Goal: Information Seeking & Learning: Learn about a topic

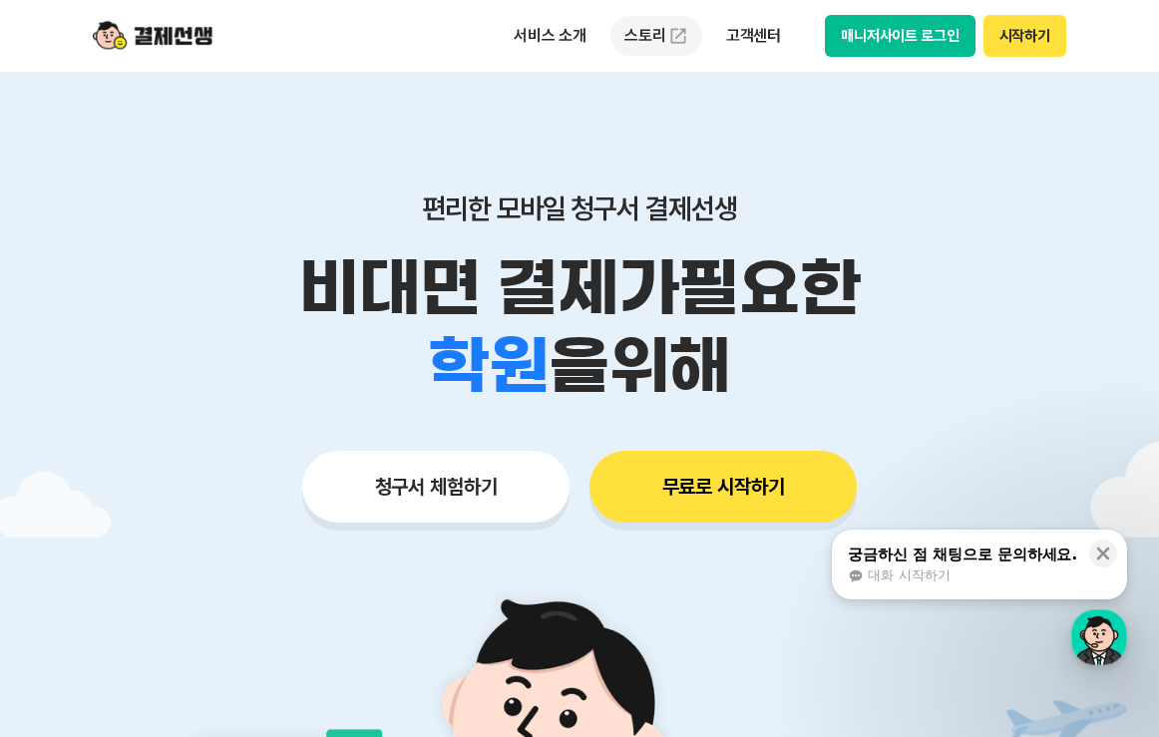
click at [659, 36] on link "스토리" at bounding box center [657, 36] width 92 height 40
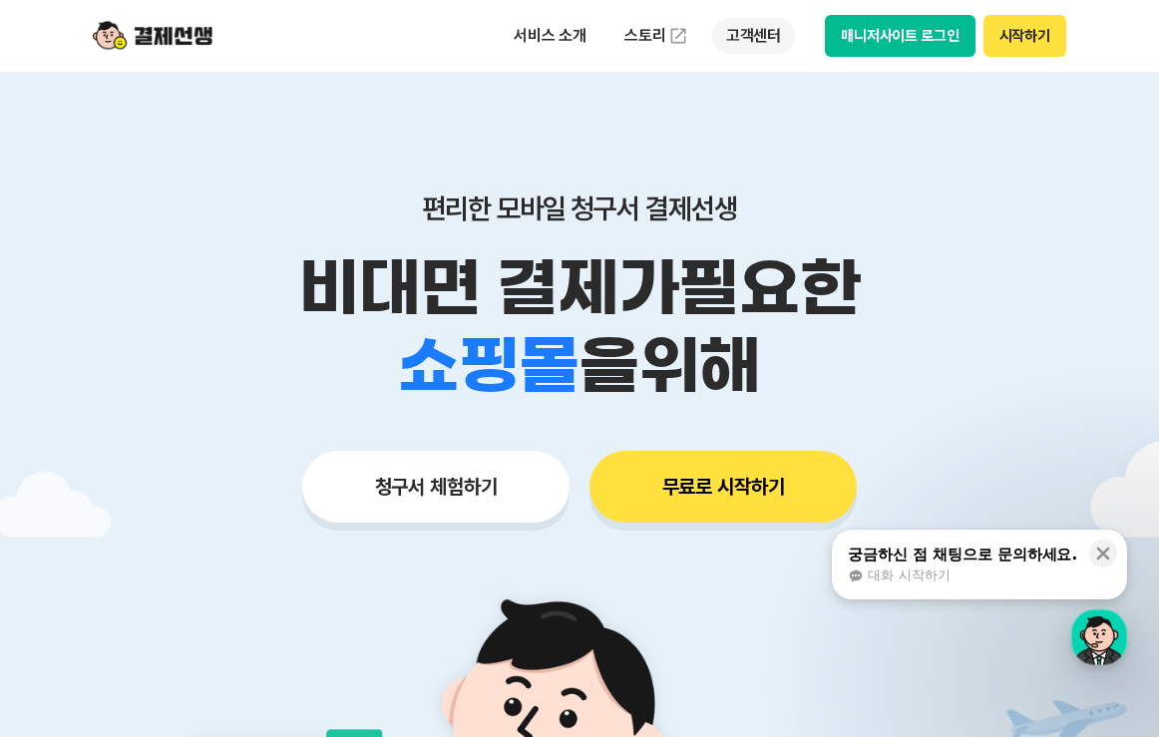
click at [754, 36] on p "고객센터" at bounding box center [753, 36] width 83 height 36
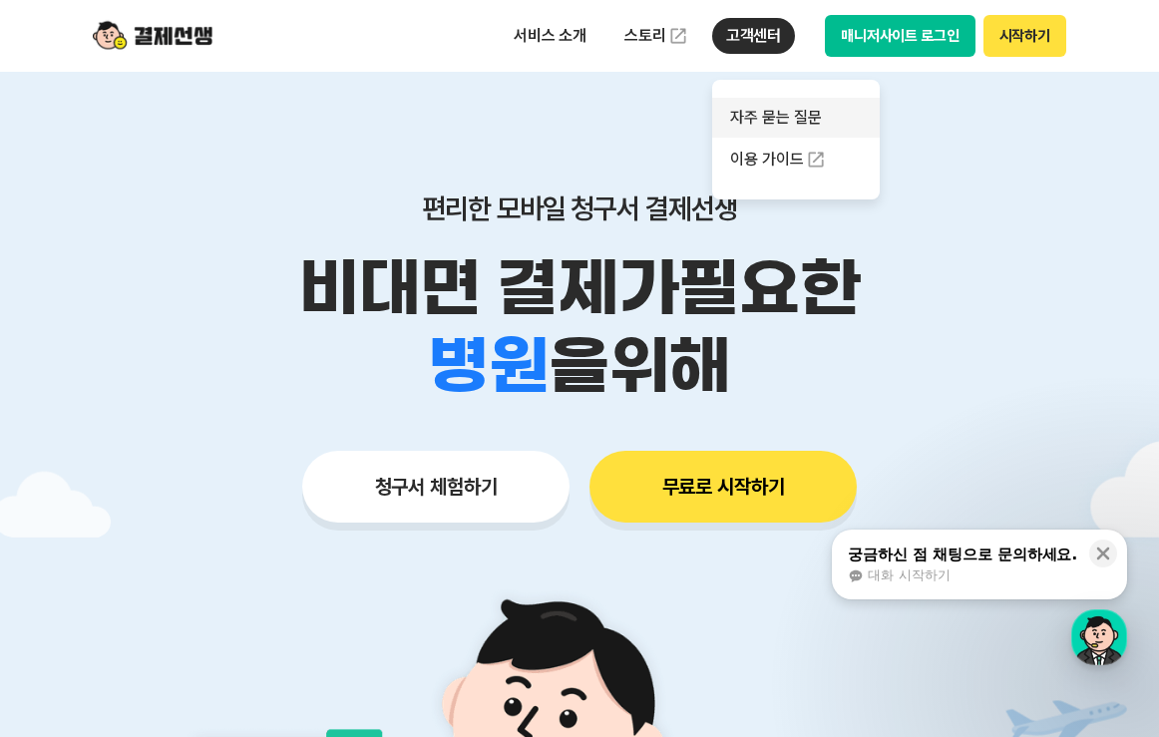
click at [765, 110] on link "자주 묻는 질문" at bounding box center [796, 118] width 168 height 40
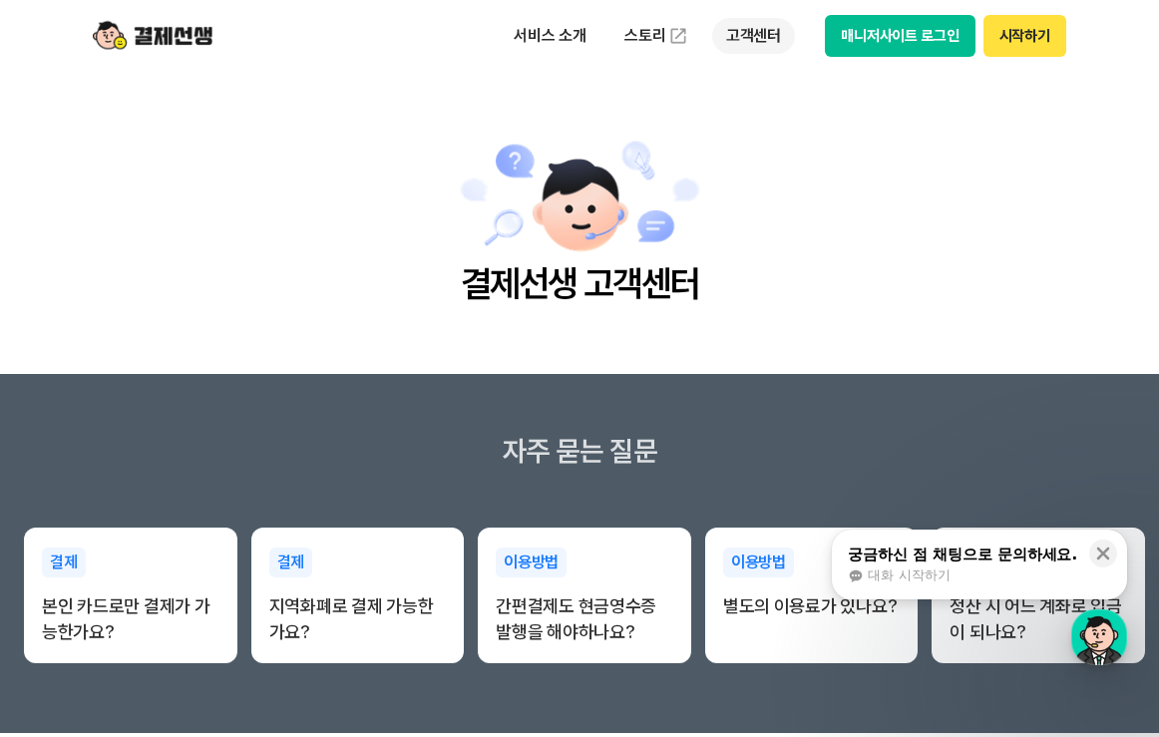
click at [750, 53] on p "고객센터" at bounding box center [753, 36] width 83 height 36
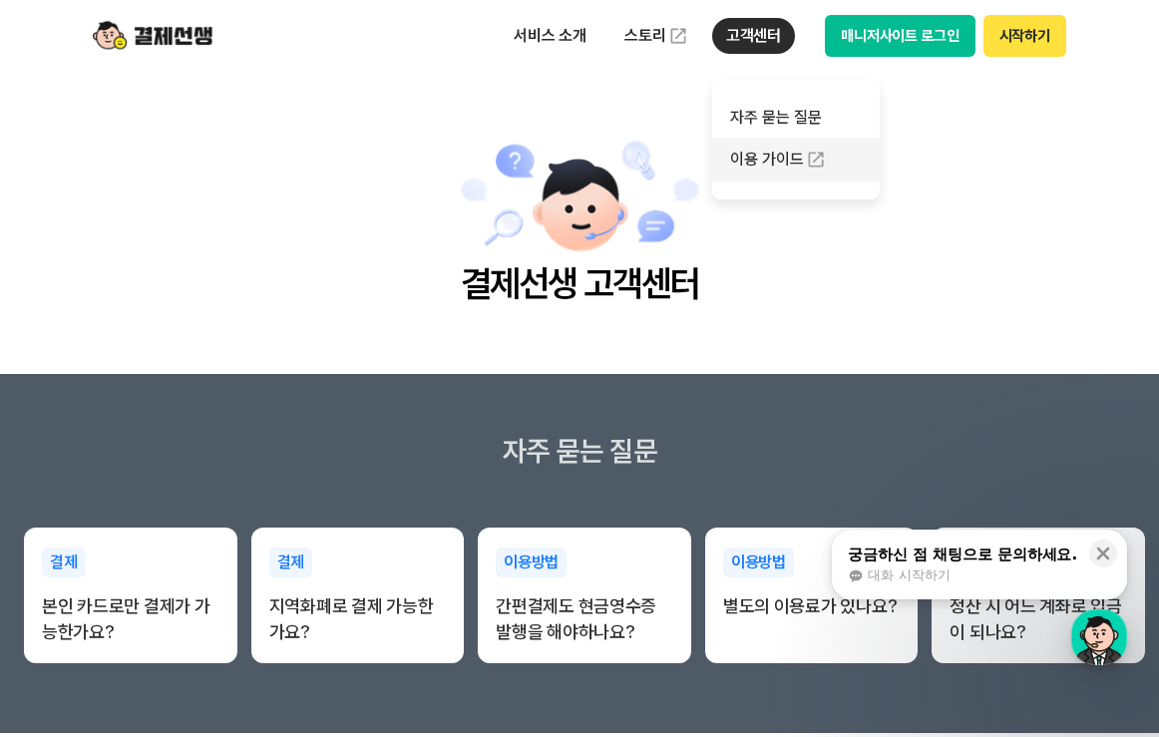
click at [740, 151] on link "이용 가이드" at bounding box center [796, 160] width 168 height 44
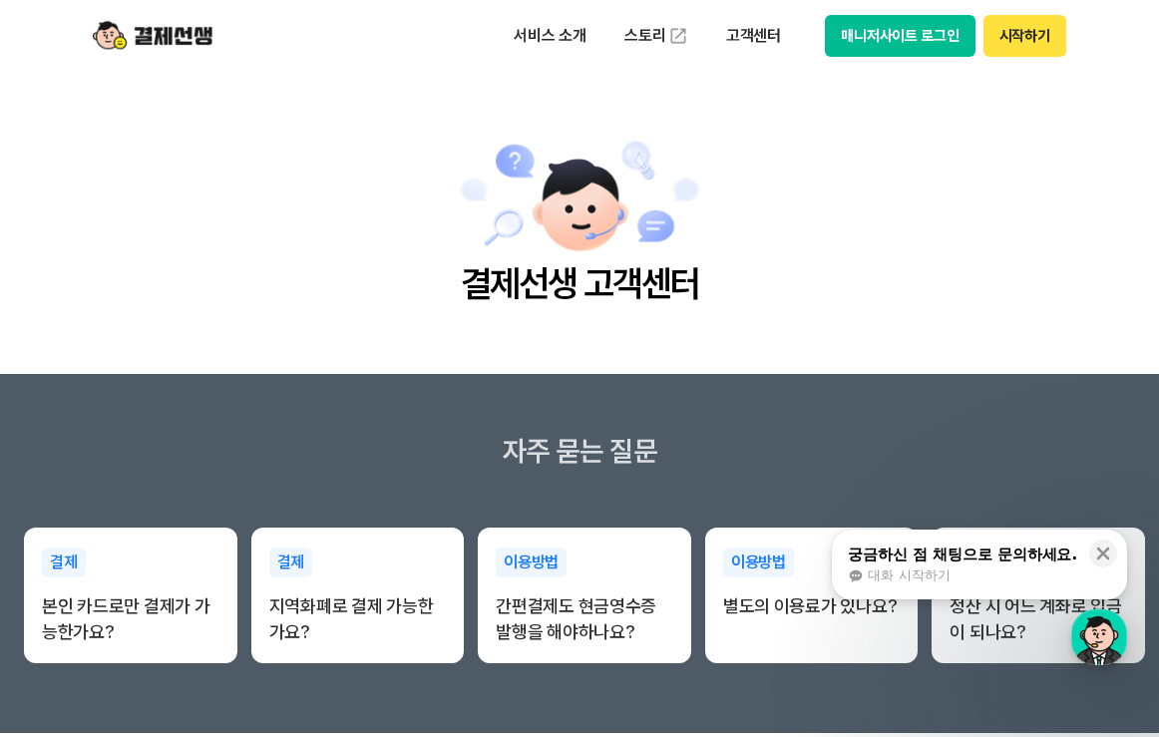
click at [883, 33] on button "매니저사이트 로그인" at bounding box center [900, 36] width 151 height 42
click at [542, 37] on p "서비스 소개" at bounding box center [550, 36] width 101 height 36
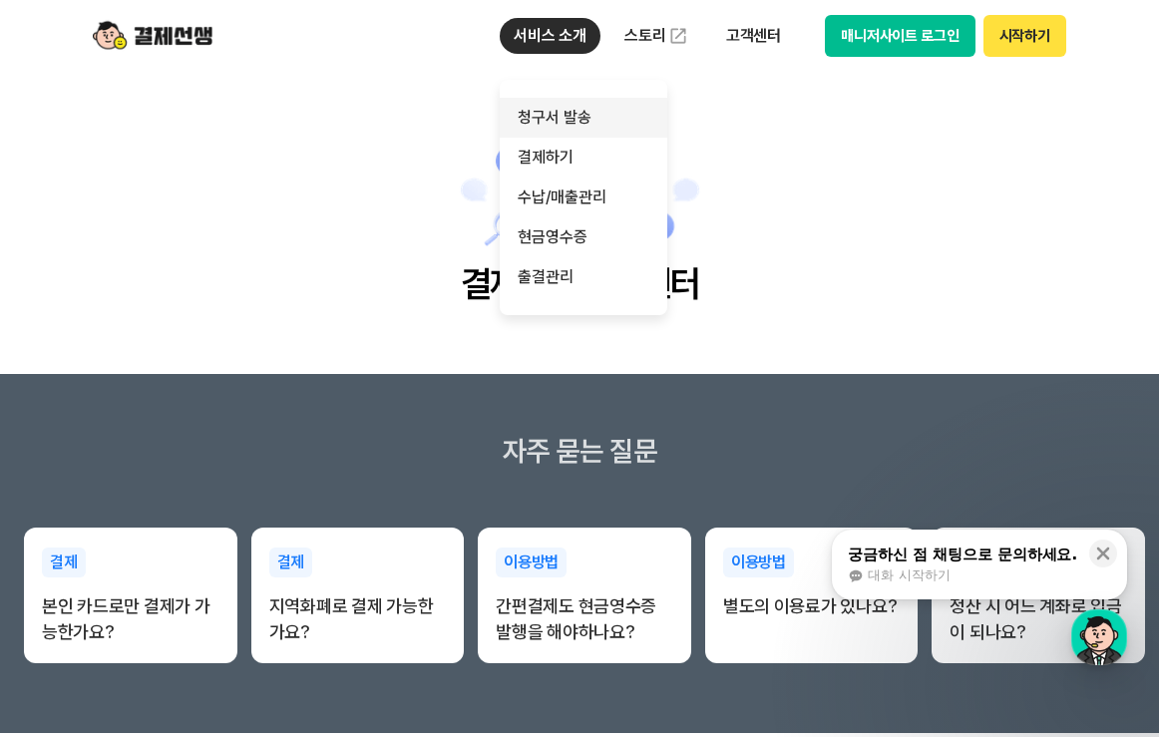
click at [526, 119] on link "청구서 발송" at bounding box center [584, 118] width 168 height 40
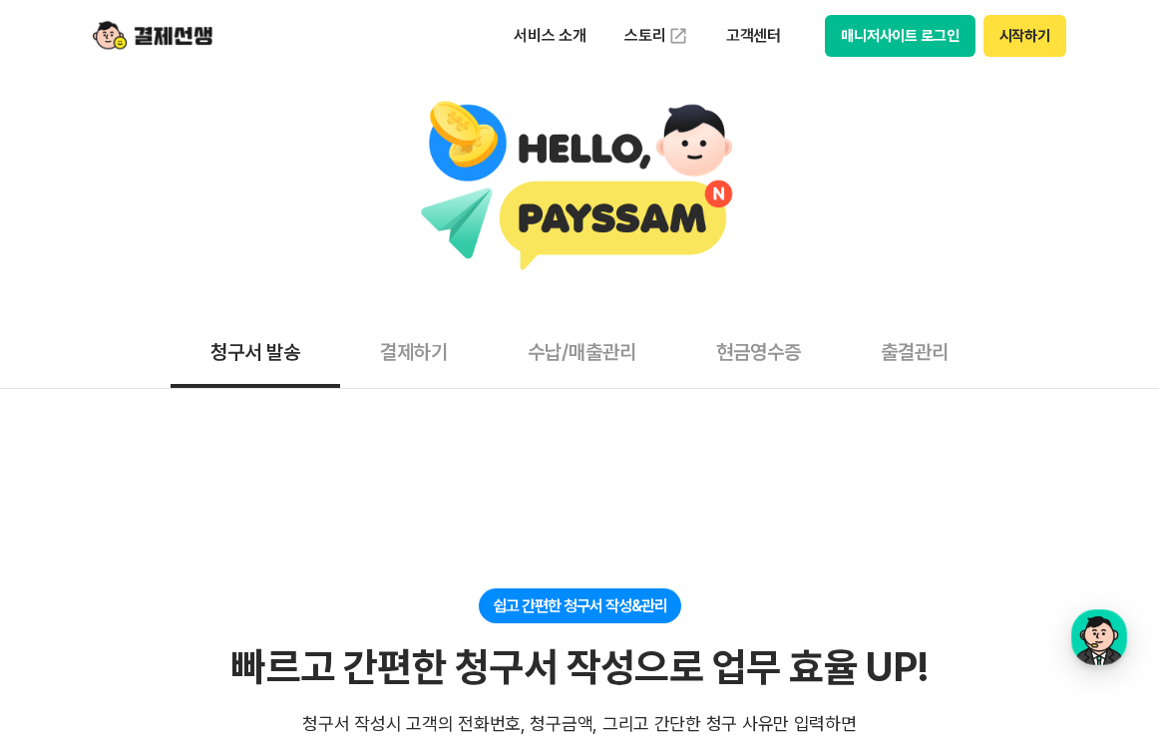
click at [435, 366] on button "결제하기" at bounding box center [414, 351] width 148 height 74
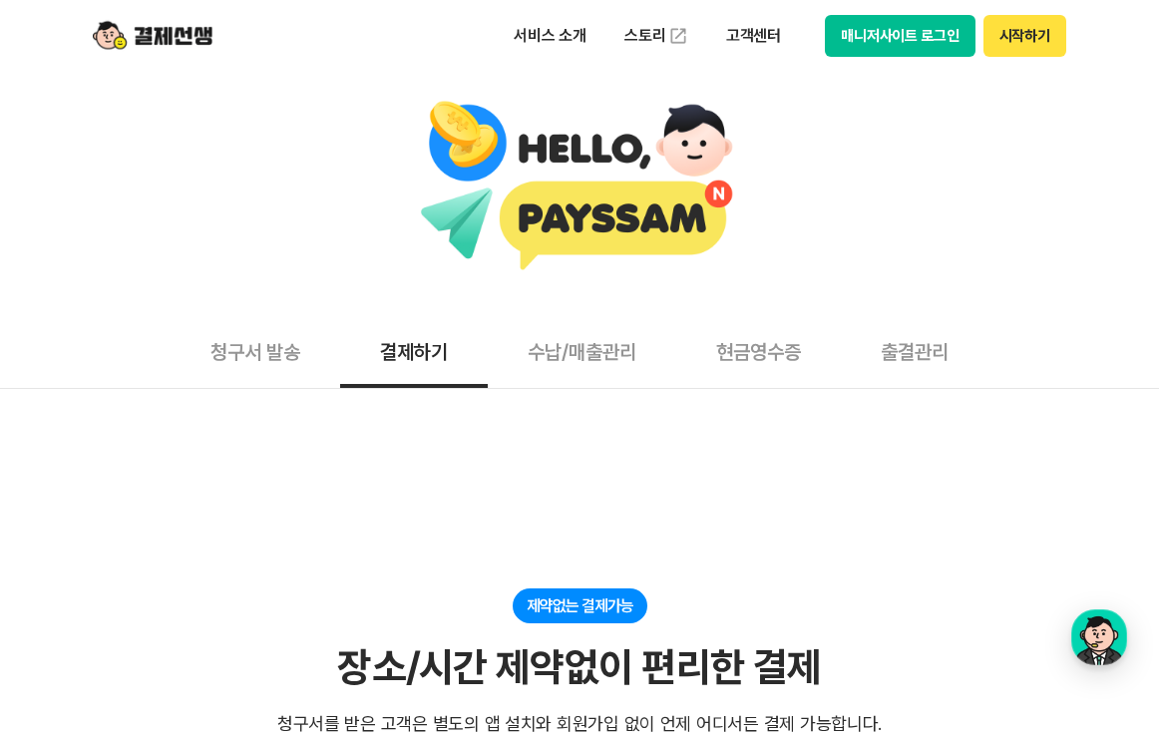
click at [603, 342] on button "수납/매출관리" at bounding box center [582, 351] width 189 height 74
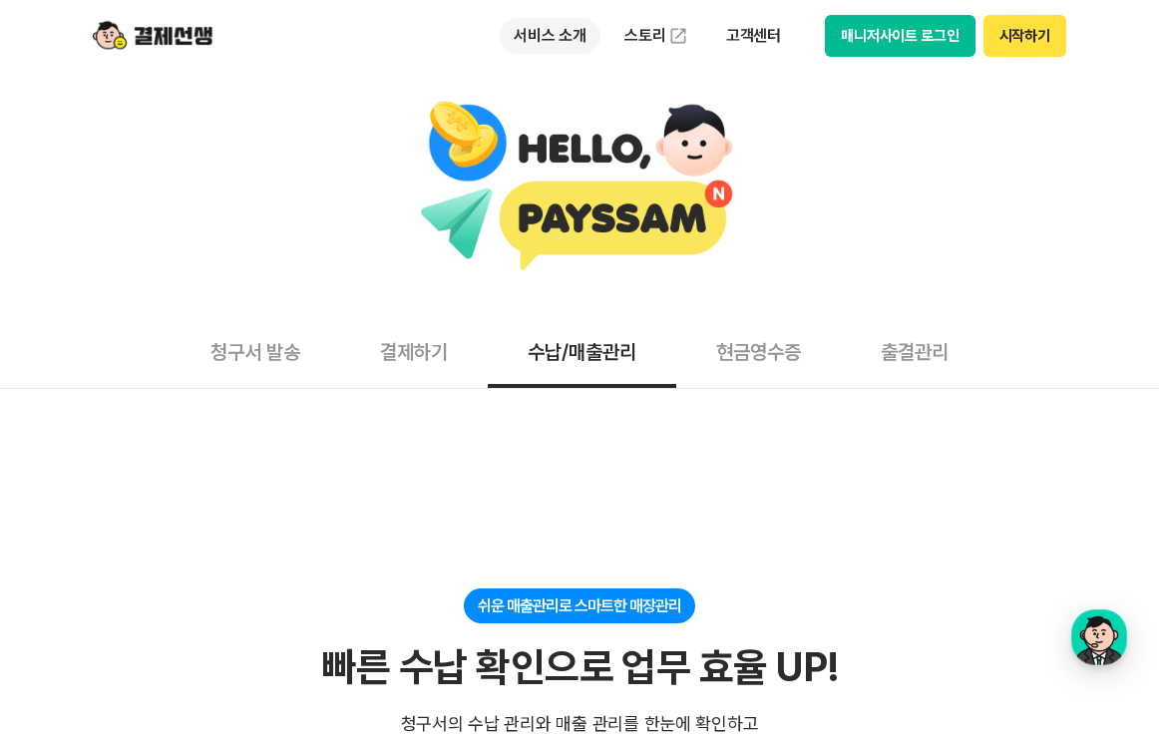
click at [530, 33] on p "서비스 소개" at bounding box center [550, 36] width 101 height 36
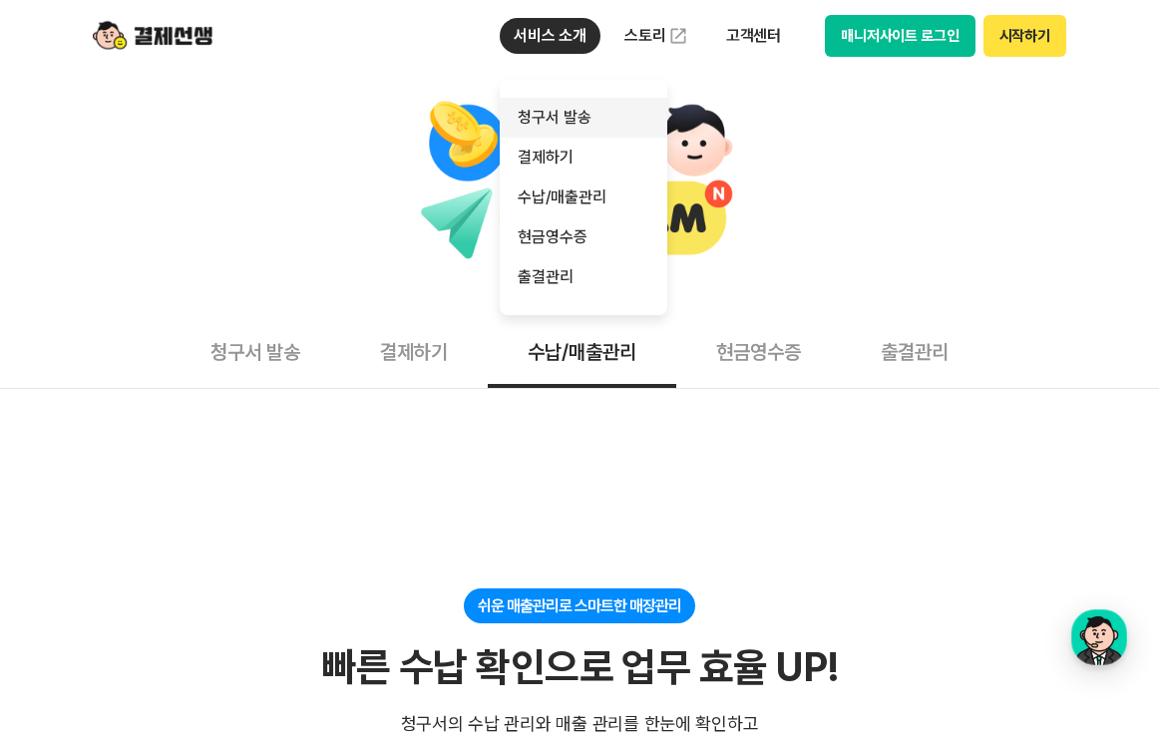
click at [532, 111] on link "청구서 발송" at bounding box center [584, 118] width 168 height 40
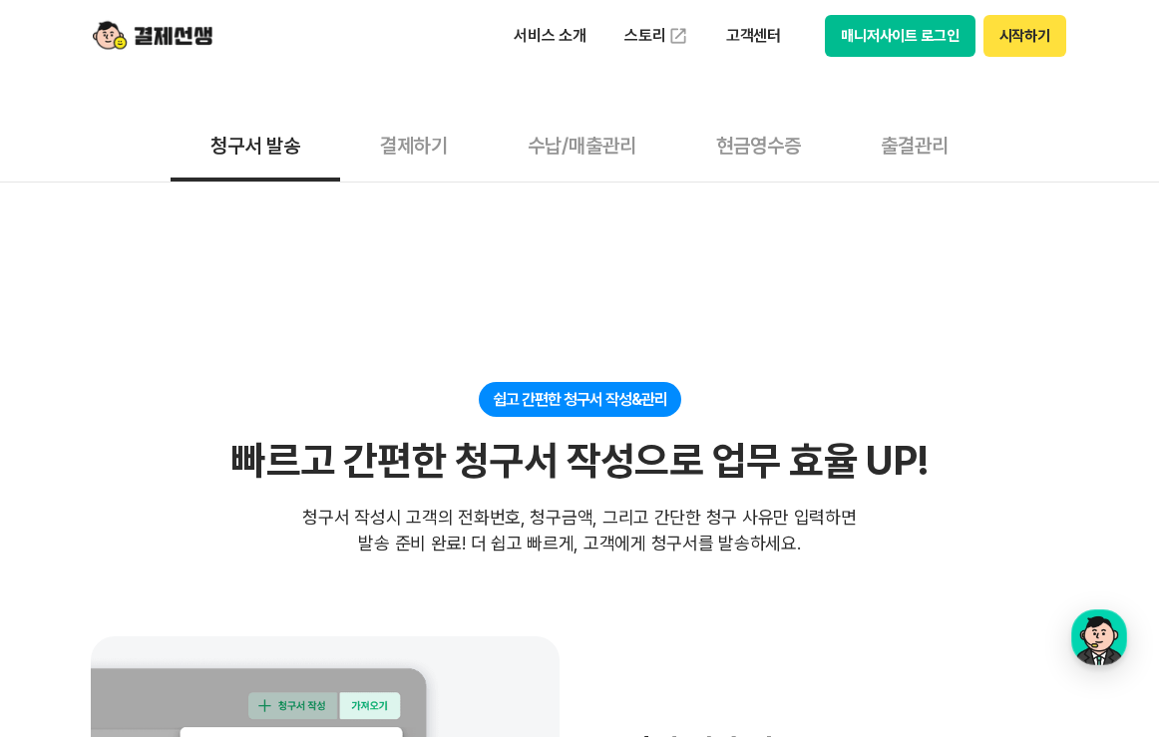
scroll to position [273, 0]
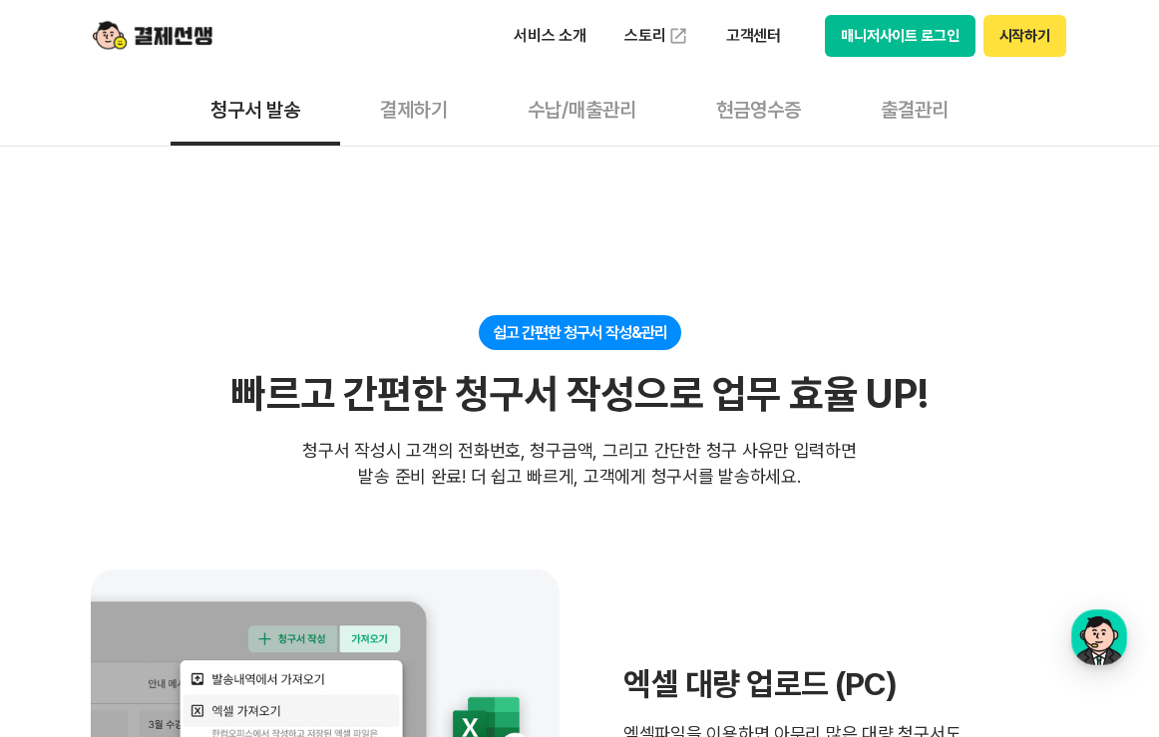
click at [549, 339] on div "쉽고 간편한 청구서 작성&관리" at bounding box center [580, 332] width 203 height 35
click at [400, 108] on button "결제하기" at bounding box center [414, 109] width 148 height 74
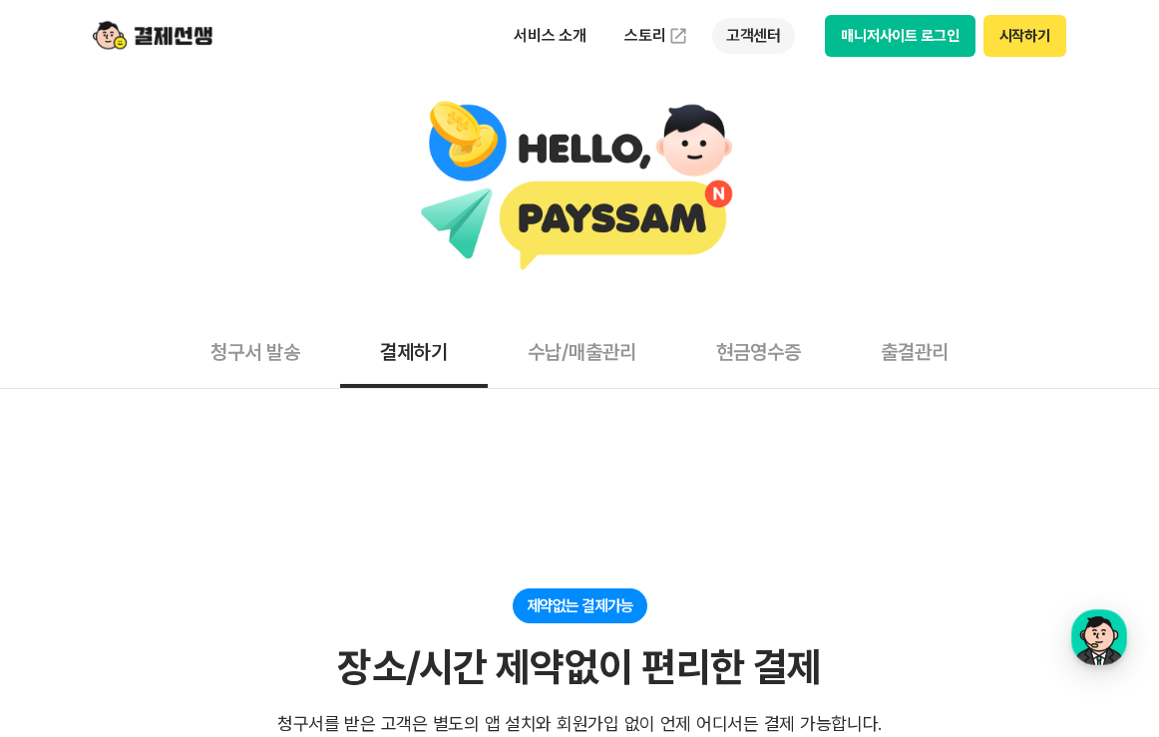
click at [779, 28] on p "고객센터" at bounding box center [753, 36] width 83 height 36
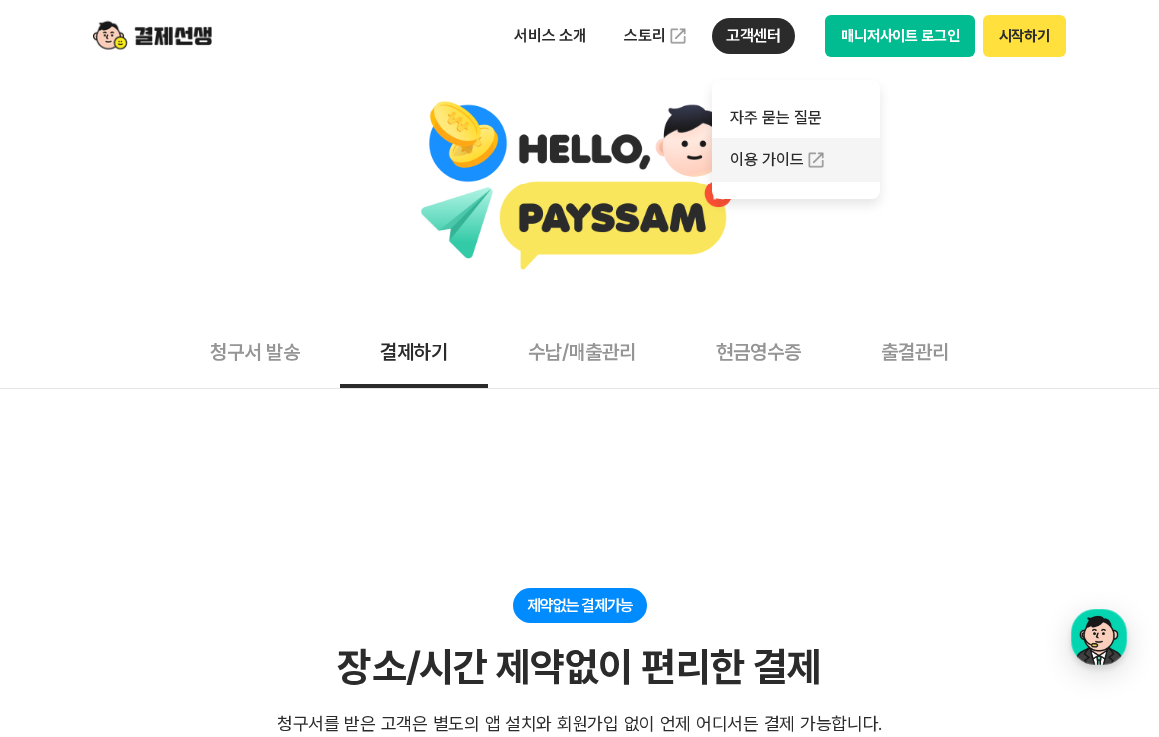
click at [781, 169] on link "이용 가이드" at bounding box center [796, 160] width 168 height 44
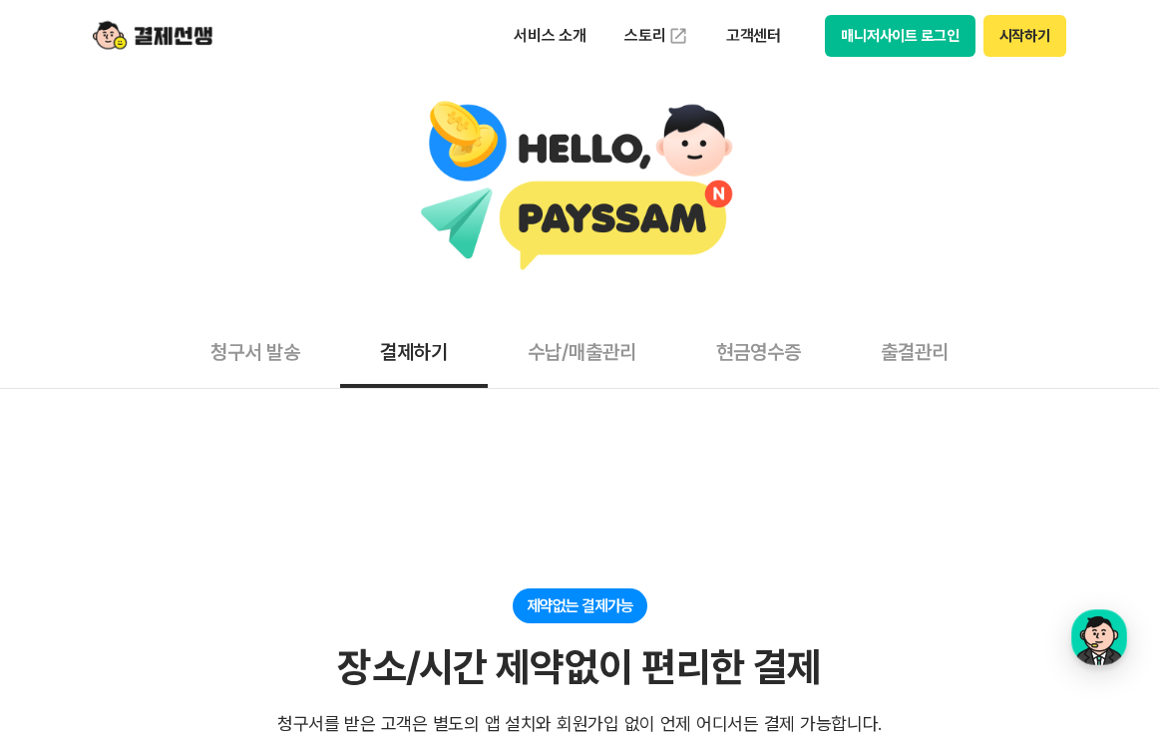
scroll to position [273, 0]
click at [158, 28] on img at bounding box center [153, 36] width 120 height 38
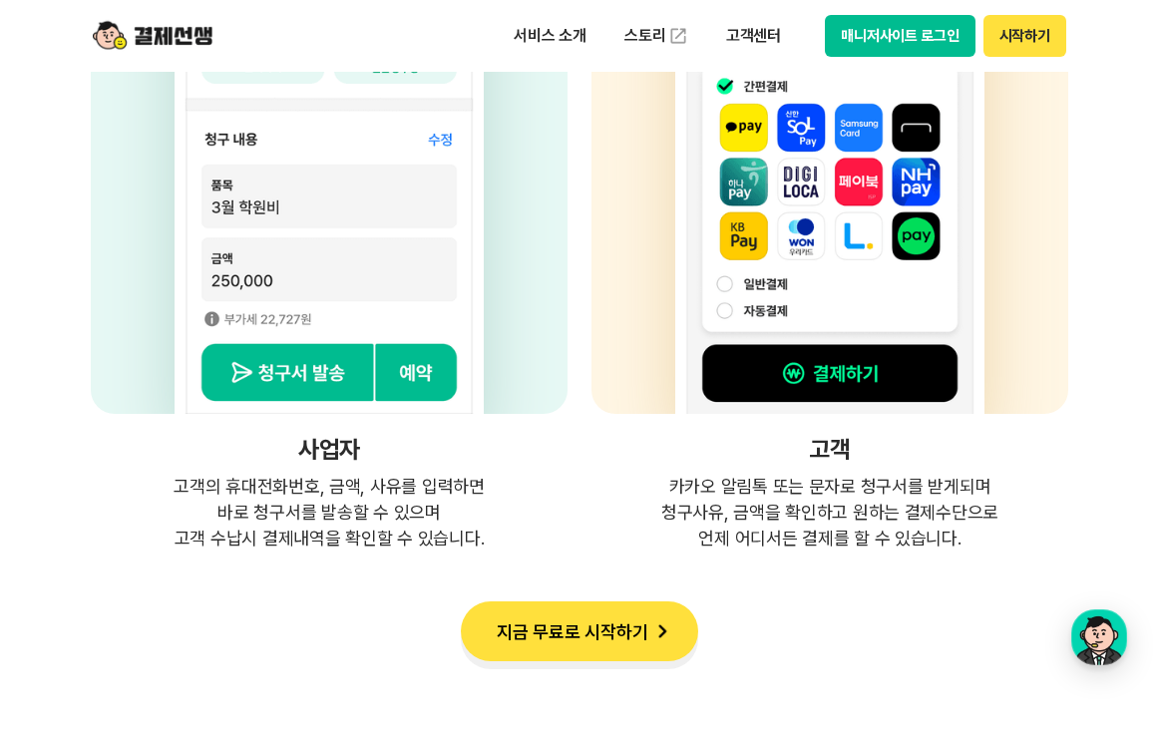
scroll to position [5348, 0]
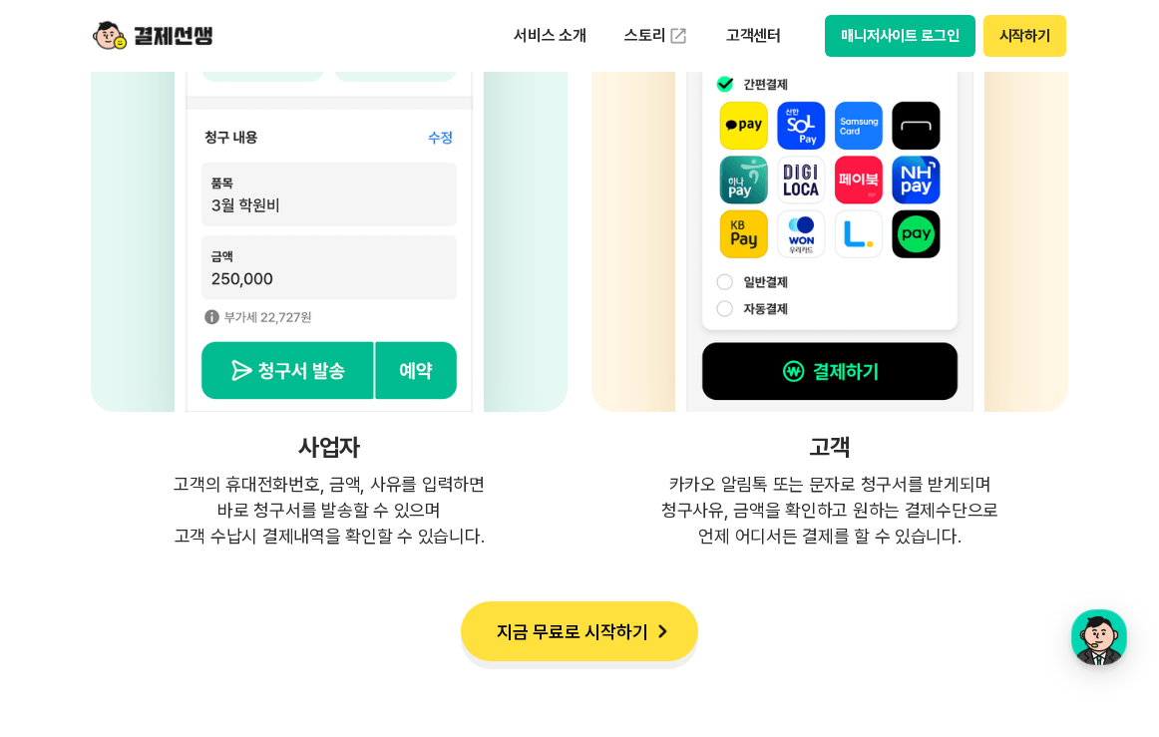
click at [321, 536] on p "고객의 휴대전화번호, 금액, 사유를 입력하면 바로 청구서를 발송할 수 있으며 고객 수납시 결제내역을 확인할 수 있습니다." at bounding box center [329, 511] width 477 height 78
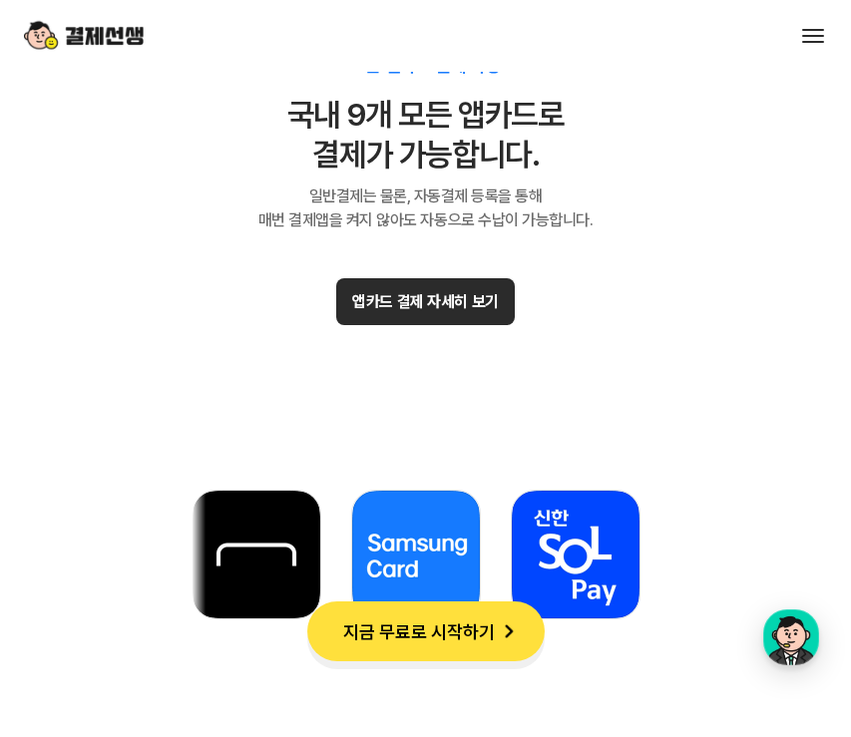
scroll to position [12228, 0]
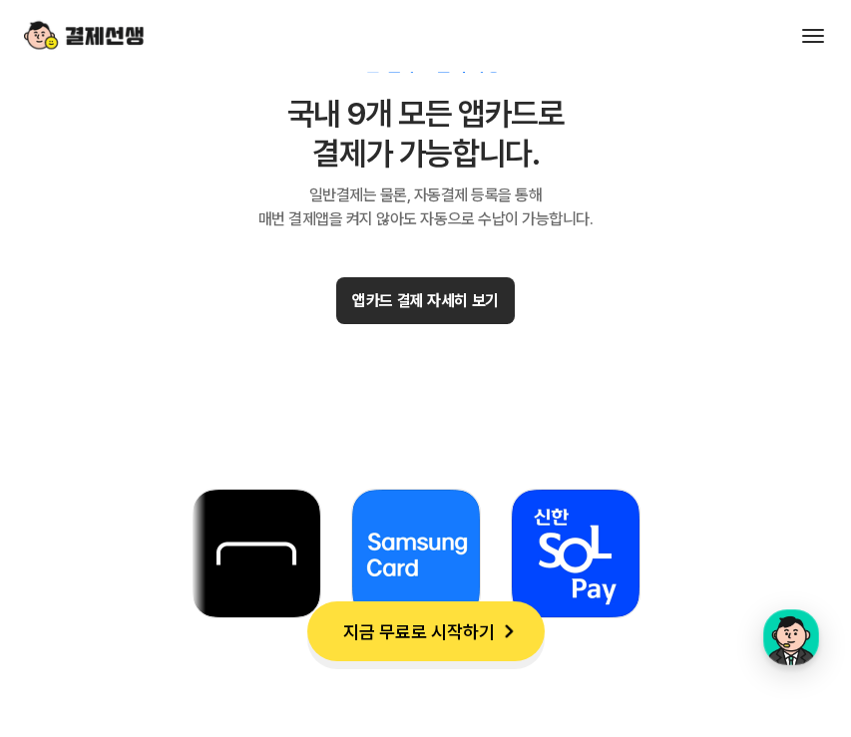
click at [439, 279] on button "앱카드 결제 자세히 보기" at bounding box center [425, 300] width 178 height 47
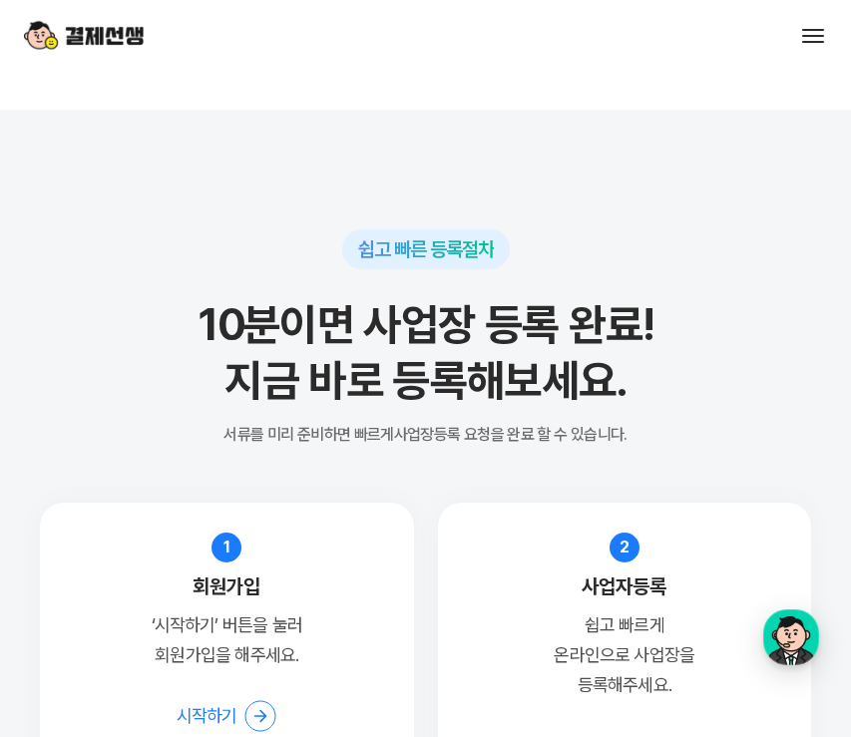
scroll to position [16733, 0]
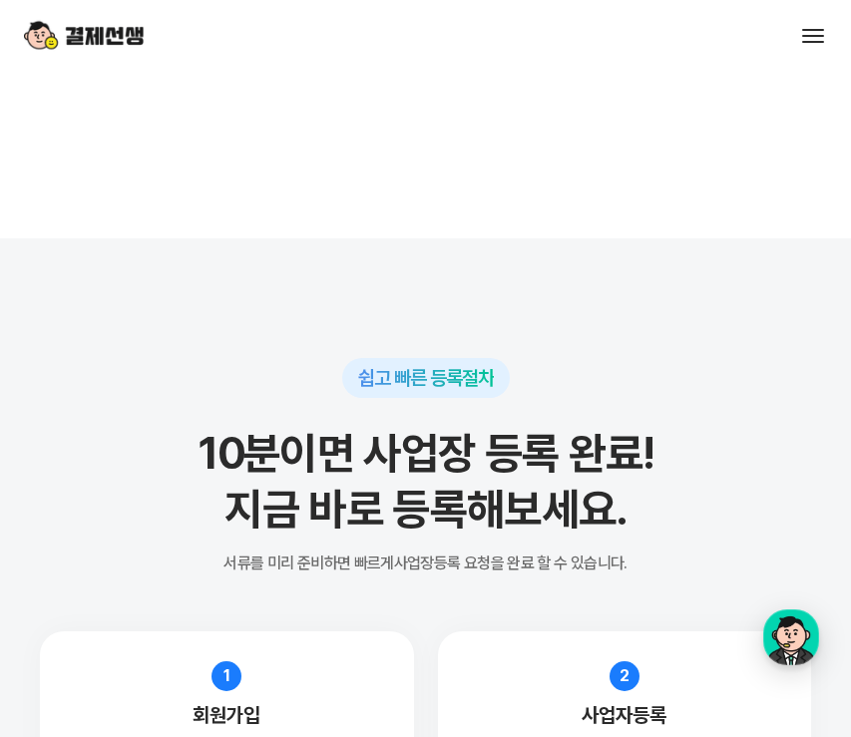
click at [430, 366] on span "쉽고 빠른 등록절차" at bounding box center [426, 378] width 136 height 24
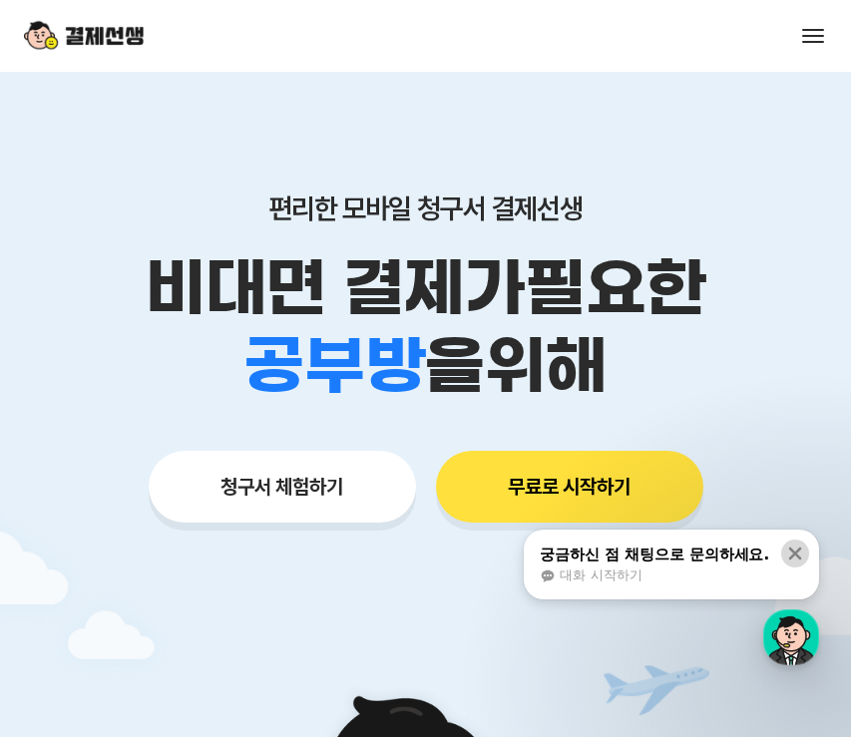
click at [798, 549] on icon at bounding box center [795, 554] width 20 height 20
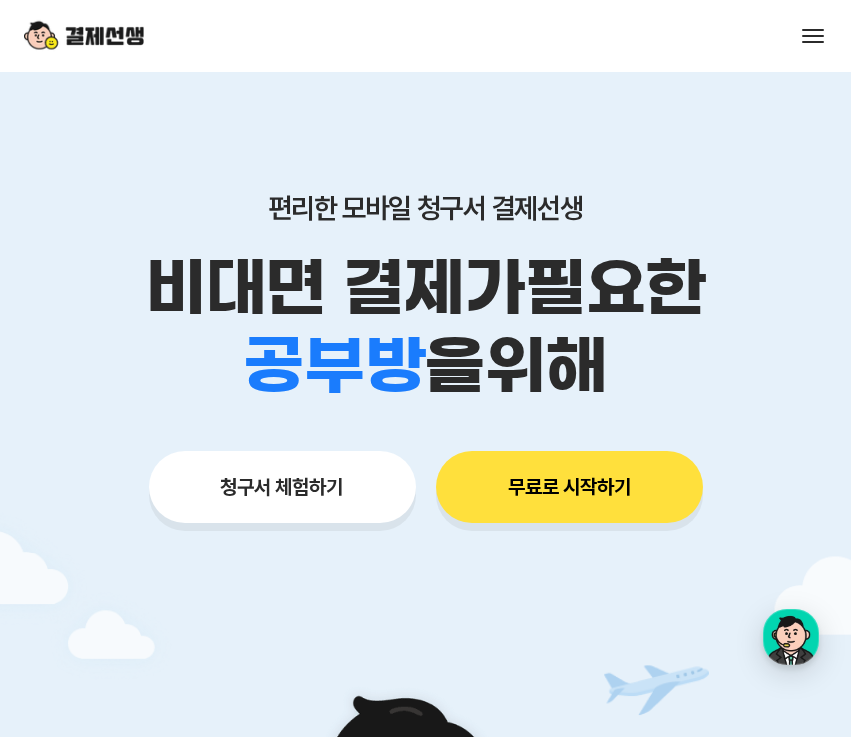
click at [812, 20] on div "서비스 소개 스토리 고객센터 매니저사이트 로그인 시작하기" at bounding box center [425, 36] width 851 height 72
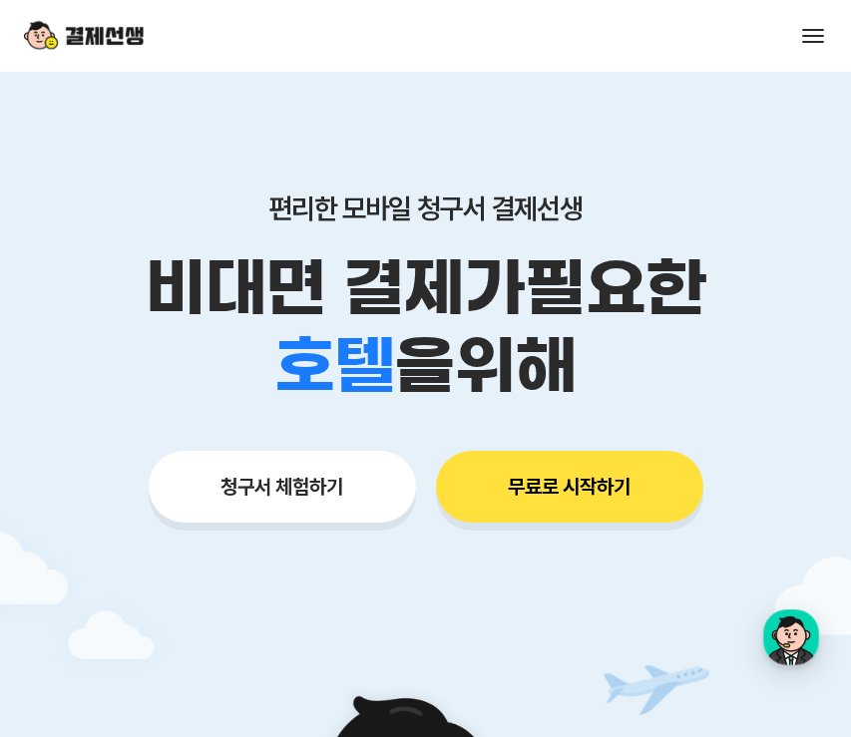
click at [813, 37] on button at bounding box center [813, 36] width 28 height 28
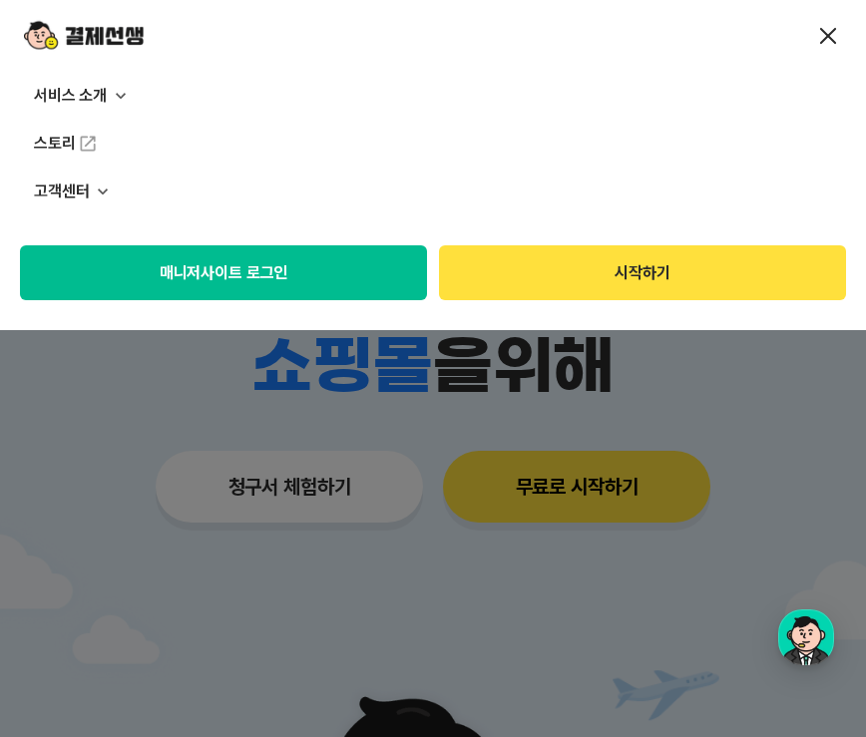
click at [289, 274] on button "매니저사이트 로그인" at bounding box center [223, 272] width 407 height 55
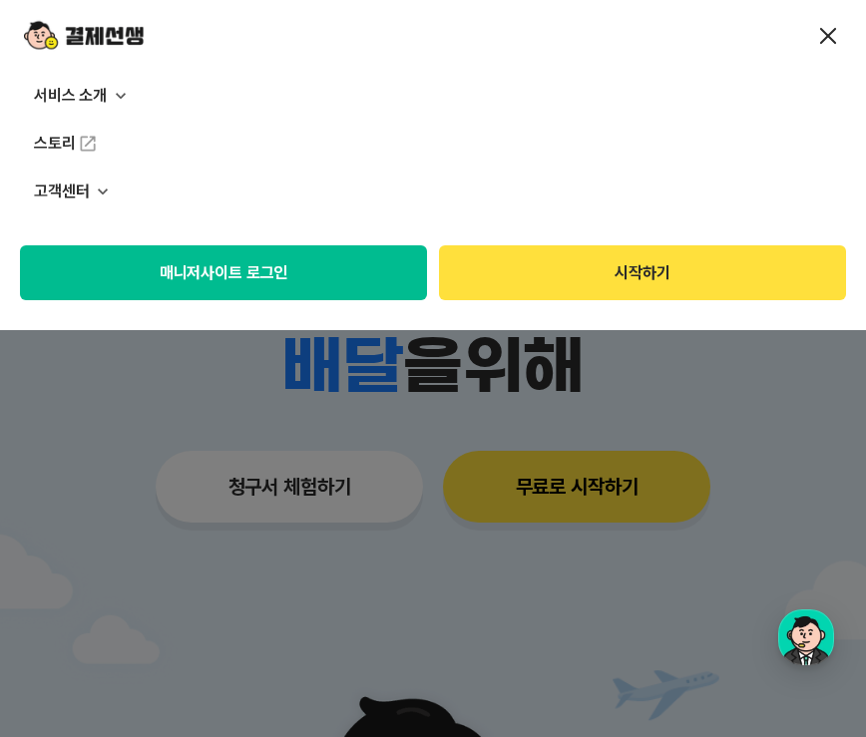
click at [90, 190] on p "고객센터" at bounding box center [433, 192] width 866 height 48
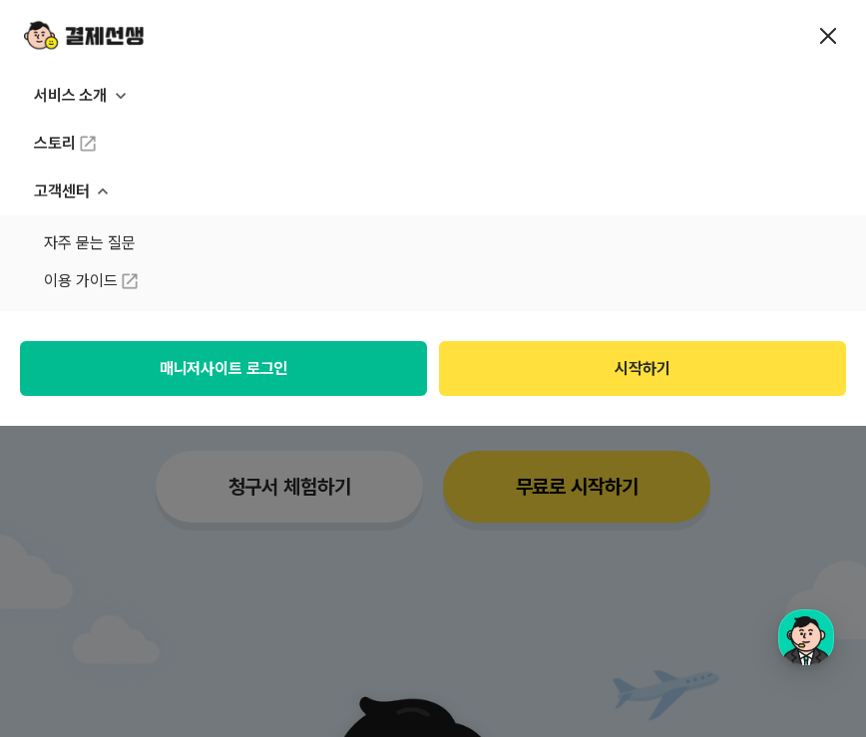
click at [130, 281] on img at bounding box center [130, 281] width 20 height 20
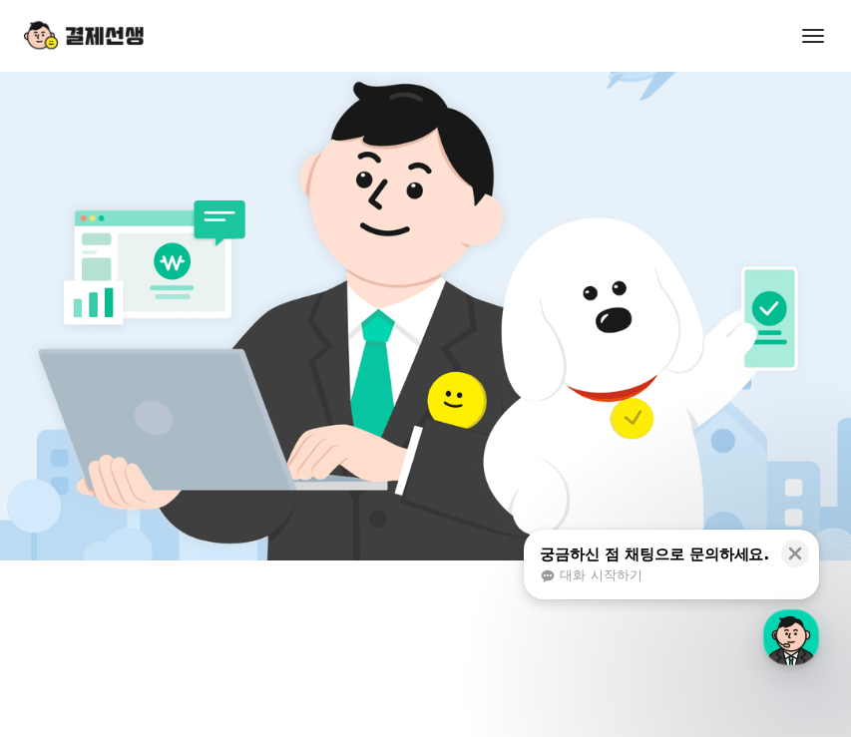
scroll to position [152, 0]
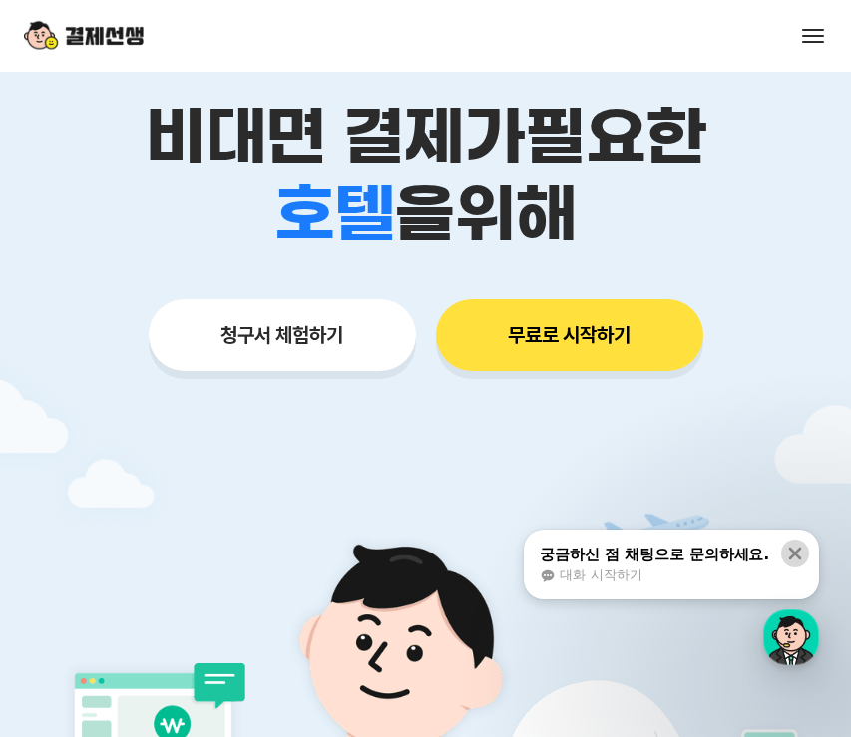
click at [796, 547] on icon at bounding box center [795, 554] width 20 height 20
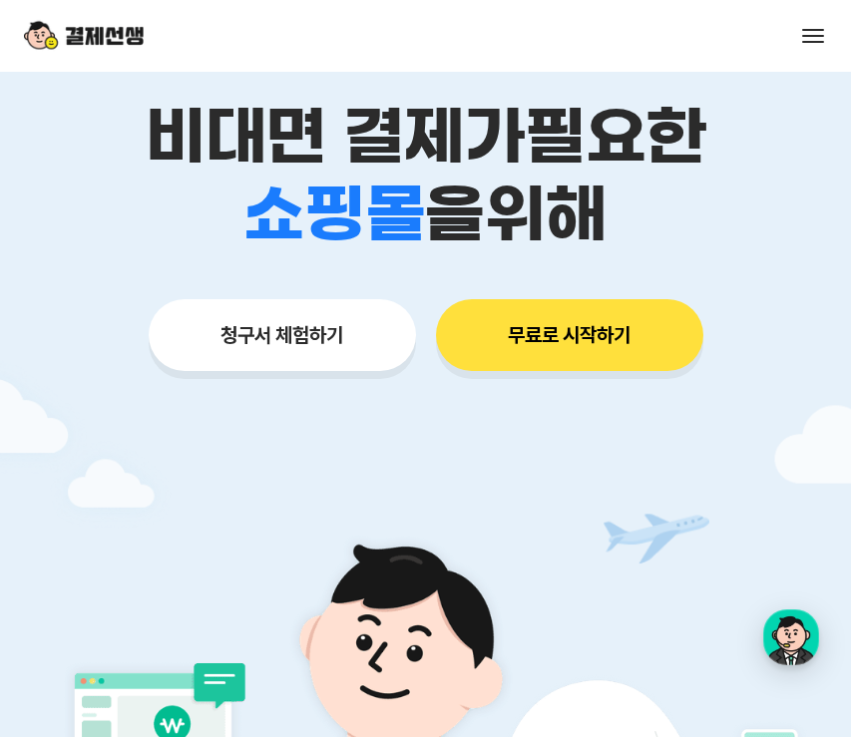
click at [585, 316] on button "무료로 시작하기" at bounding box center [569, 335] width 267 height 72
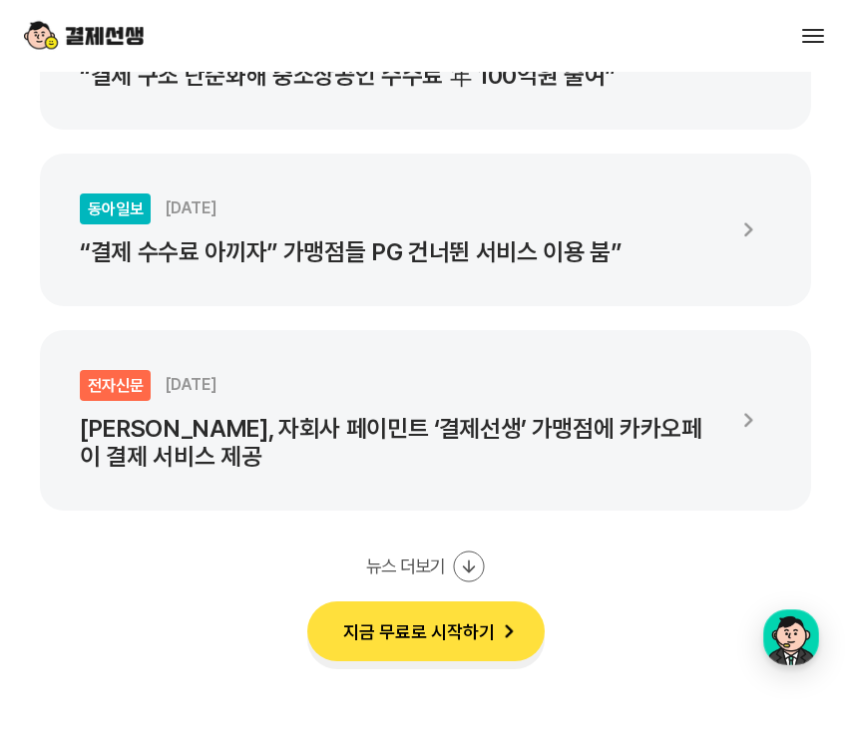
scroll to position [3658, 0]
